Goal: Task Accomplishment & Management: Use online tool/utility

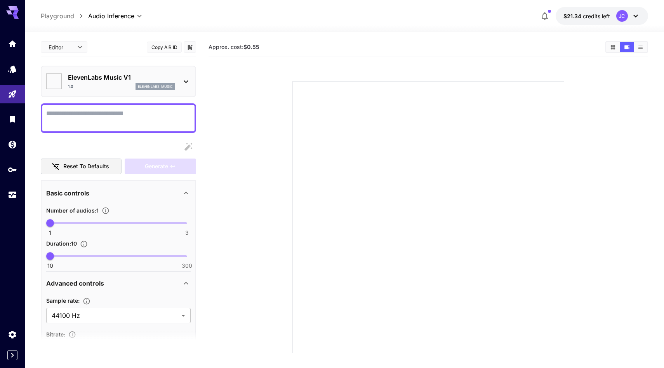
click at [184, 86] on icon at bounding box center [185, 81] width 9 height 9
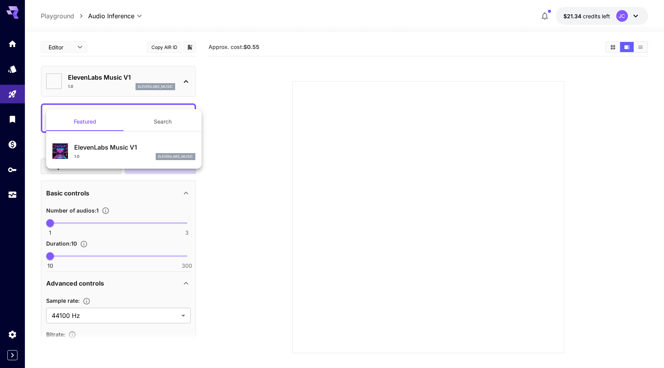
click at [21, 106] on div at bounding box center [332, 184] width 664 height 368
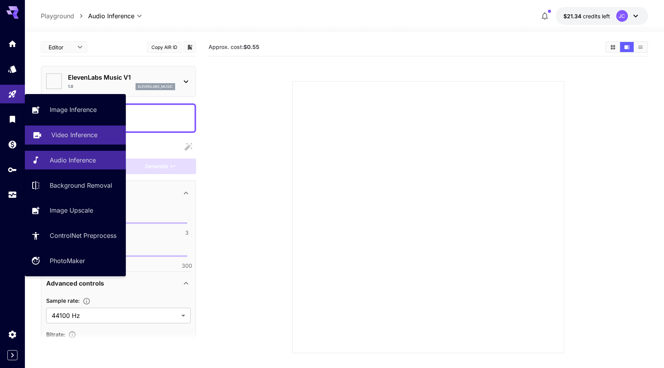
click at [74, 138] on p "Video Inference" at bounding box center [74, 134] width 46 height 9
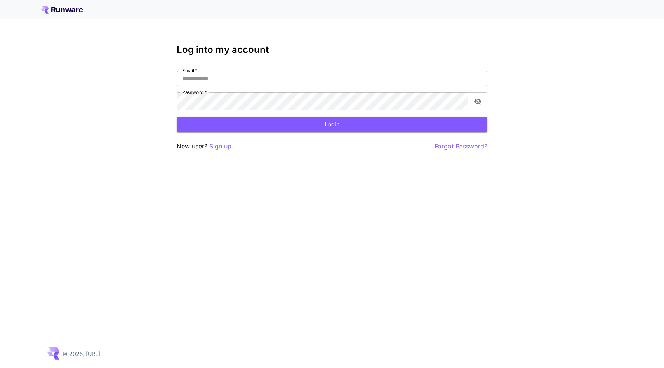
click at [212, 86] on input "Email   *" at bounding box center [332, 79] width 311 height 16
type input "**********"
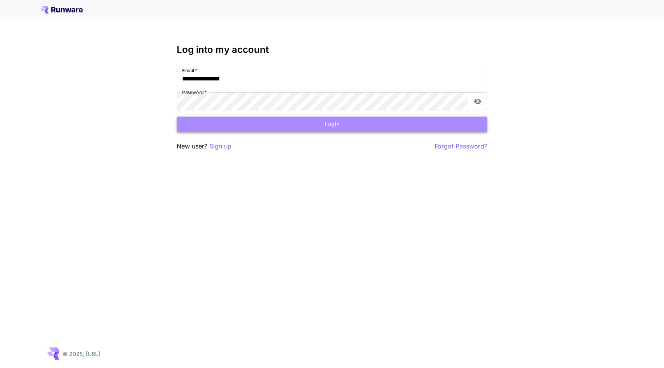
click at [252, 132] on button "Login" at bounding box center [332, 125] width 311 height 16
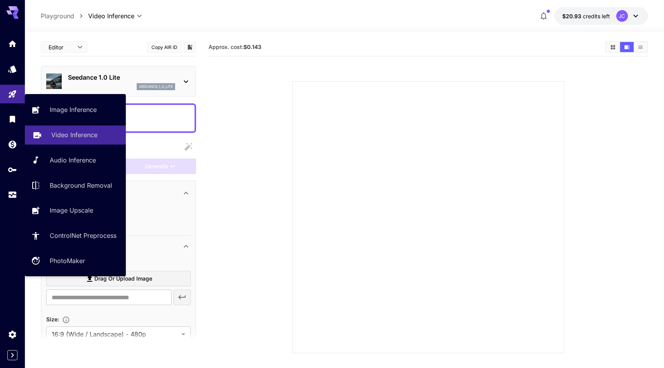
click at [85, 139] on p "Video Inference" at bounding box center [74, 134] width 46 height 9
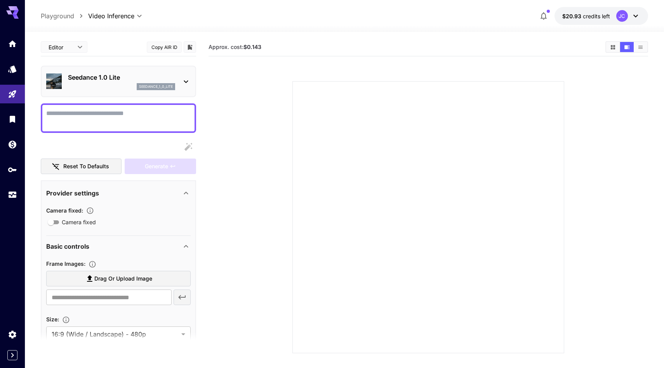
click at [167, 127] on textarea "Camera fixed" at bounding box center [118, 118] width 145 height 19
click at [235, 119] on section at bounding box center [428, 208] width 399 height 291
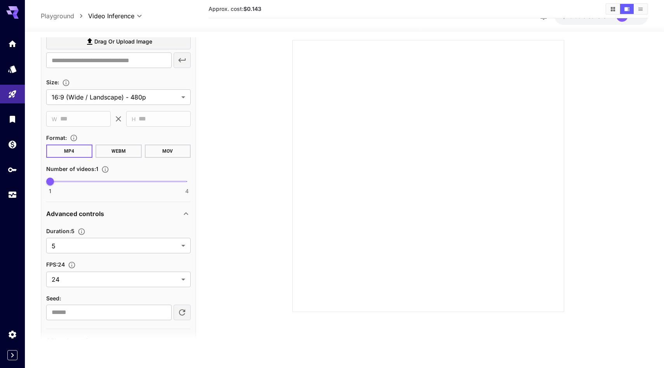
scroll to position [194, 0]
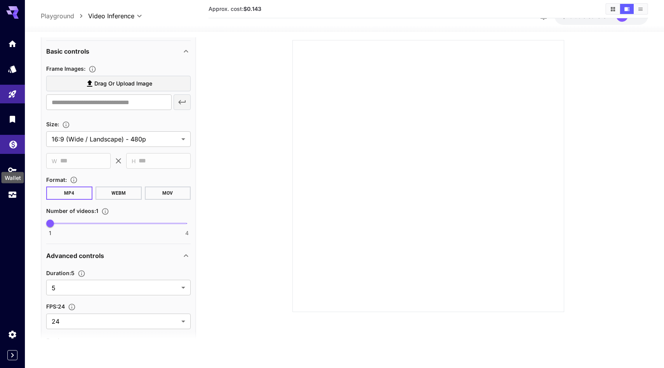
click at [13, 147] on icon "Wallet" at bounding box center [13, 142] width 9 height 9
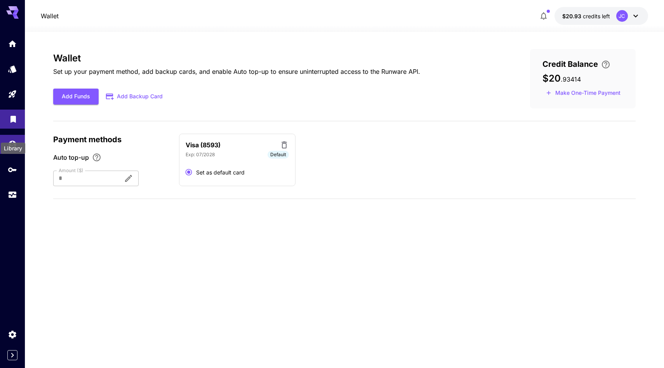
click at [12, 120] on icon "Library" at bounding box center [12, 116] width 5 height 7
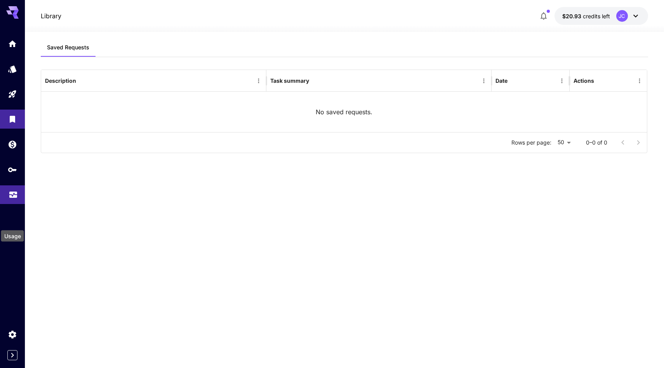
click at [15, 195] on icon "Usage" at bounding box center [13, 194] width 8 height 4
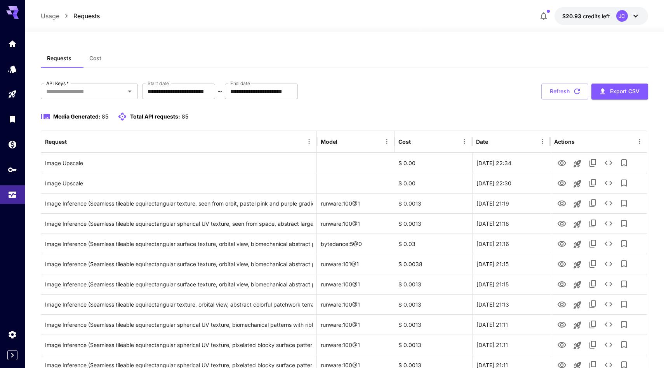
click at [81, 120] on span "Media Generated:" at bounding box center [76, 116] width 47 height 7
click at [153, 120] on span "Total API requests:" at bounding box center [155, 116] width 50 height 7
click at [101, 62] on span "Cost" at bounding box center [95, 58] width 12 height 7
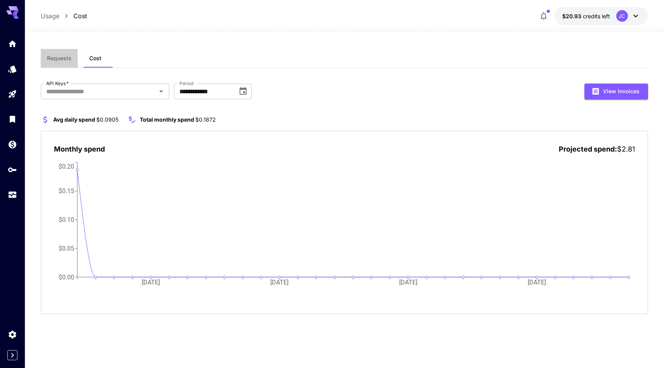
click at [71, 62] on span "Requests" at bounding box center [59, 58] width 24 height 7
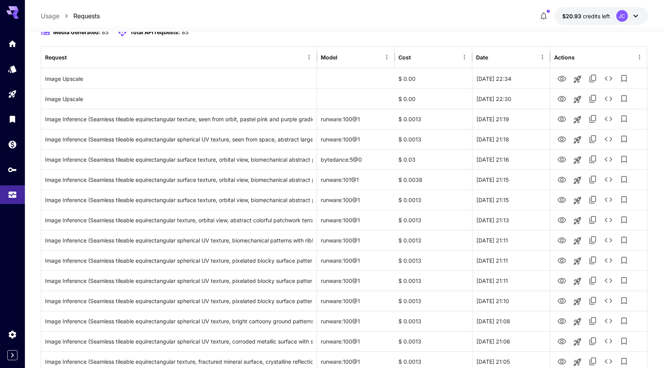
scroll to position [85, 0]
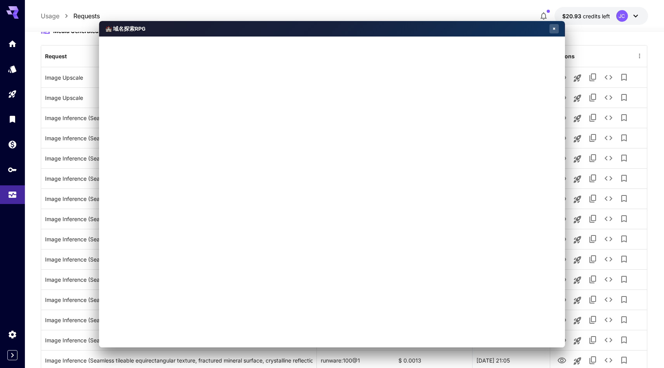
click at [552, 27] on button "✖" at bounding box center [554, 28] width 9 height 9
